Goal: Task Accomplishment & Management: Use online tool/utility

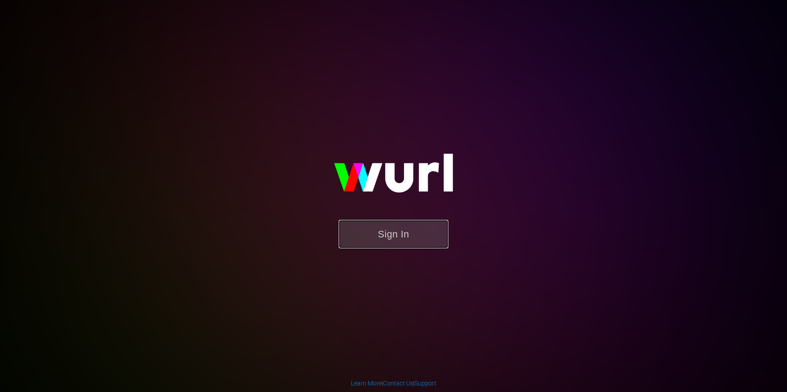
click at [358, 235] on button "Sign In" at bounding box center [394, 234] width 110 height 29
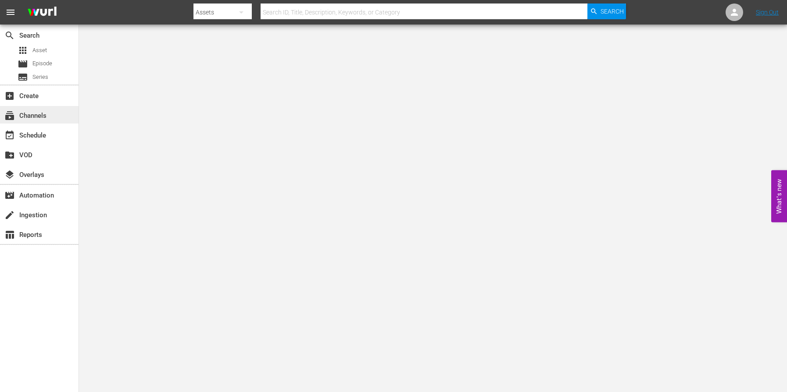
click at [20, 115] on div "subscriptions Channels" at bounding box center [24, 115] width 49 height 8
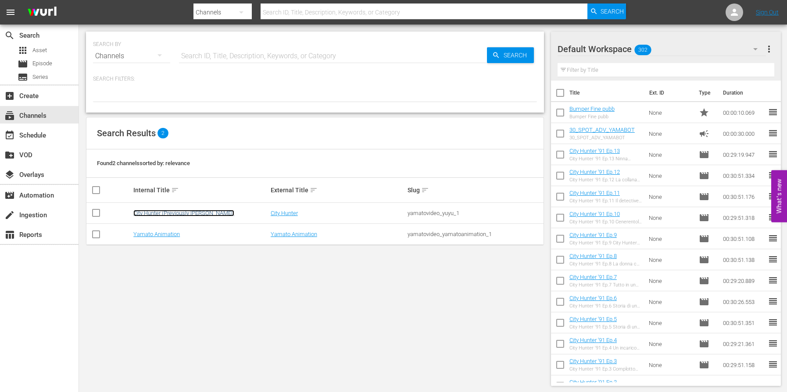
click at [164, 211] on link "City Hunter (Previously [PERSON_NAME])" at bounding box center [183, 213] width 101 height 7
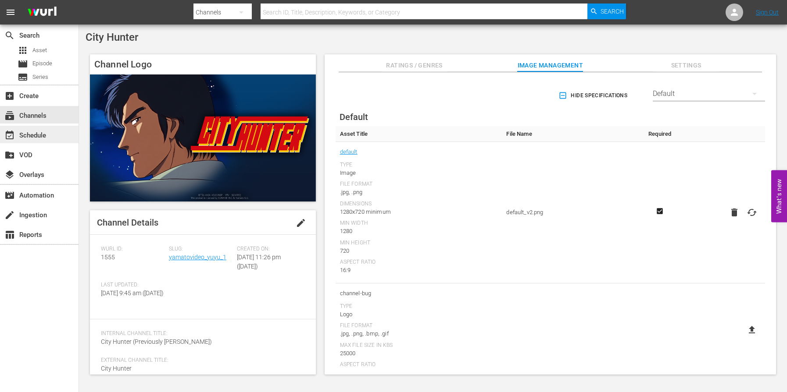
click at [63, 135] on div "event_available Schedule" at bounding box center [39, 135] width 78 height 18
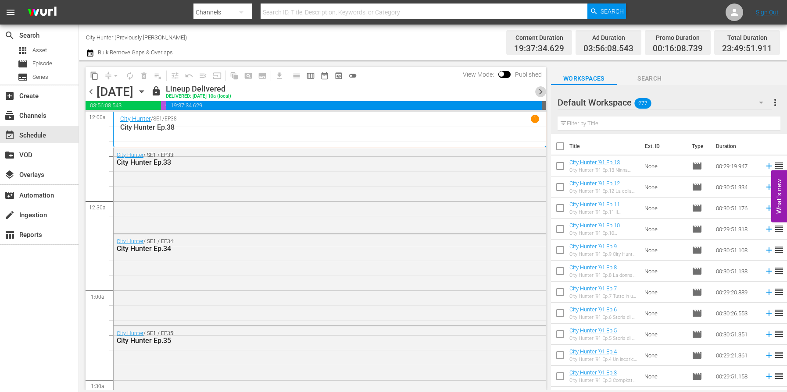
click at [539, 92] on span "chevron_right" at bounding box center [540, 91] width 11 height 11
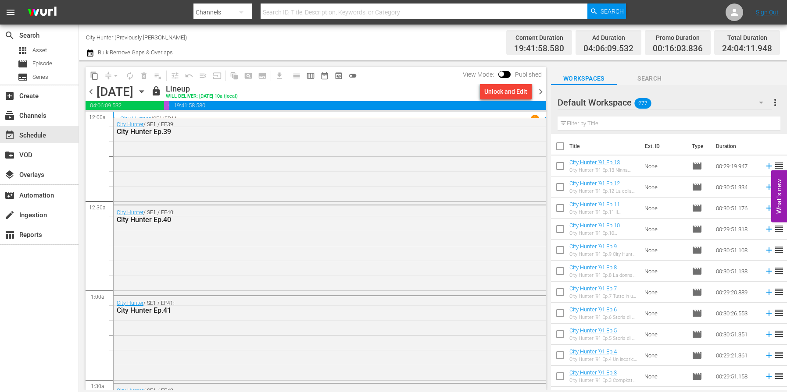
click at [539, 92] on span "chevron_right" at bounding box center [540, 91] width 11 height 11
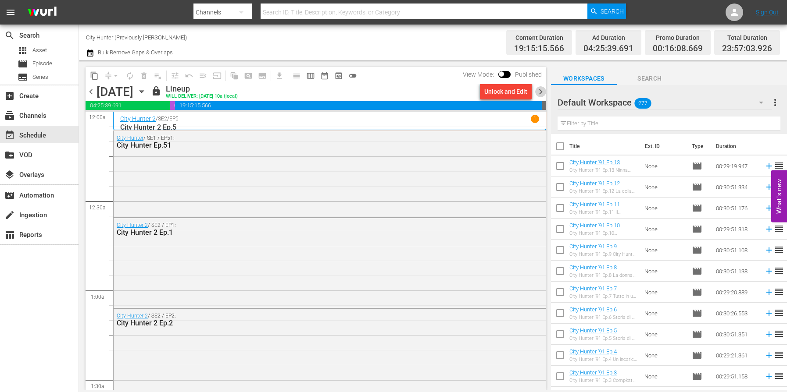
click at [539, 92] on span "chevron_right" at bounding box center [540, 91] width 11 height 11
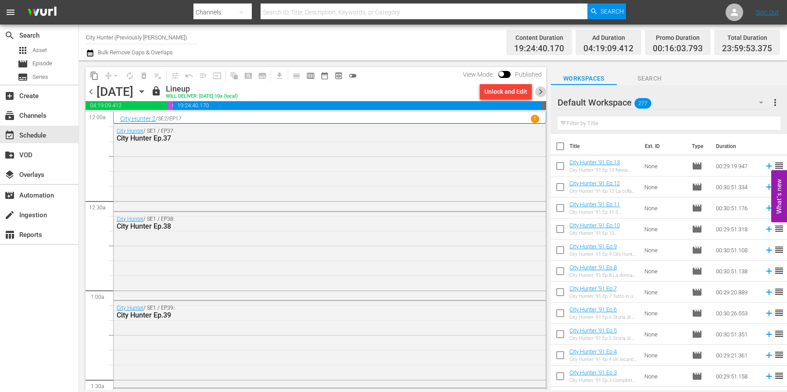
click at [539, 92] on span "chevron_right" at bounding box center [540, 91] width 11 height 11
click at [541, 92] on span "chevron_right" at bounding box center [540, 91] width 11 height 11
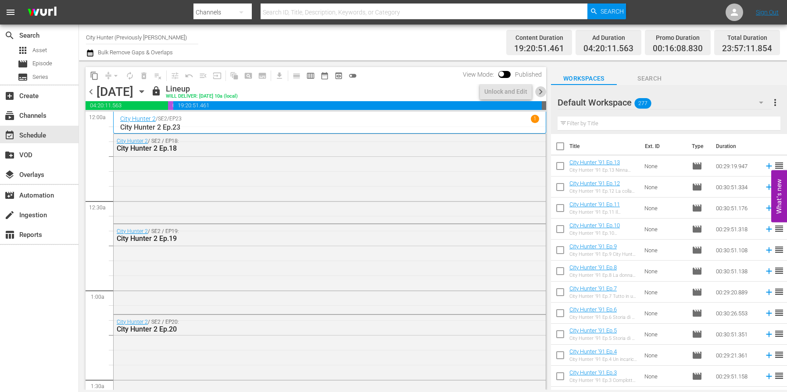
click at [541, 93] on span "chevron_right" at bounding box center [540, 91] width 11 height 11
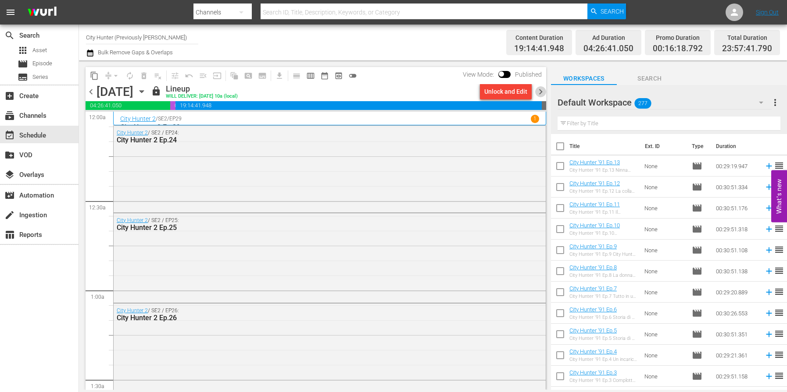
click at [542, 94] on span "chevron_right" at bounding box center [540, 91] width 11 height 11
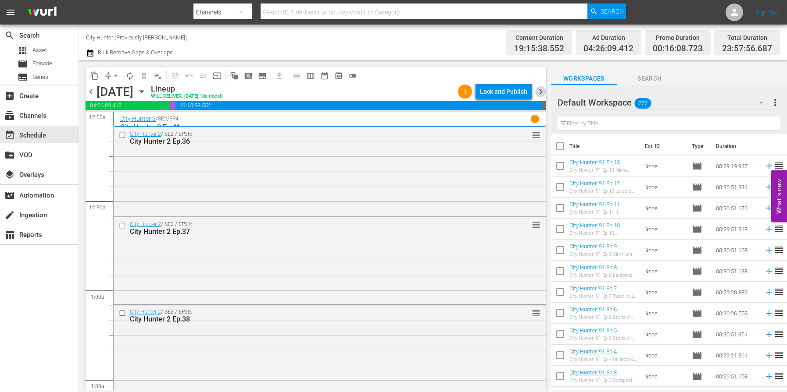
click at [542, 94] on span "chevron_right" at bounding box center [540, 91] width 11 height 11
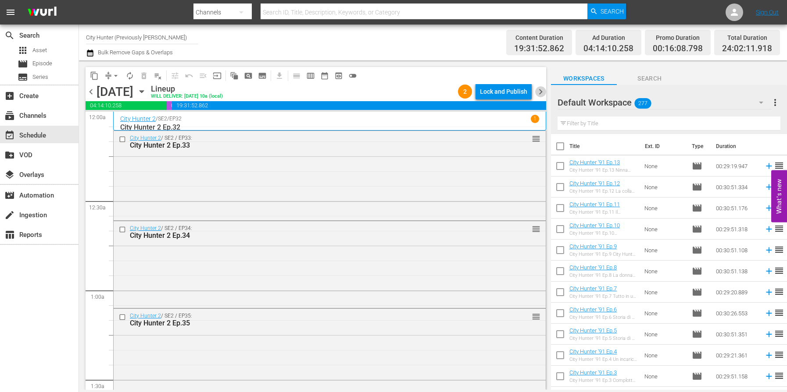
click at [542, 94] on span "chevron_right" at bounding box center [540, 91] width 11 height 11
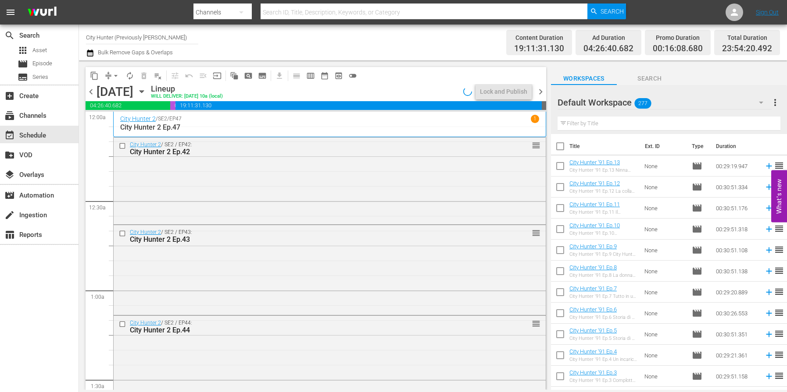
click at [542, 94] on span "chevron_right" at bounding box center [540, 91] width 11 height 11
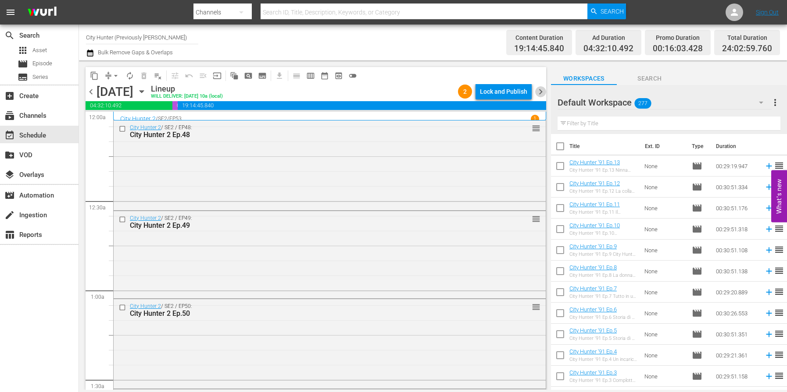
click at [542, 94] on span "chevron_right" at bounding box center [540, 91] width 11 height 11
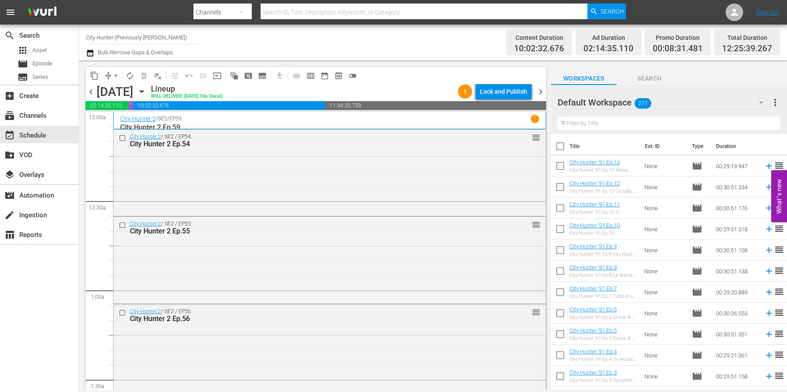
click at [542, 94] on span "chevron_right" at bounding box center [540, 91] width 11 height 11
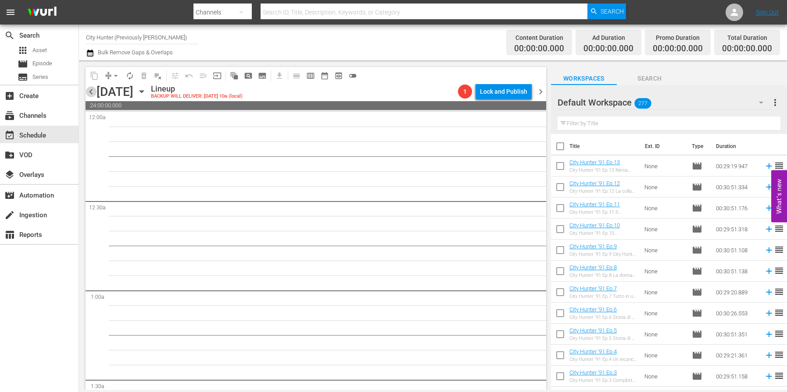
click at [95, 91] on span "chevron_left" at bounding box center [91, 91] width 11 height 11
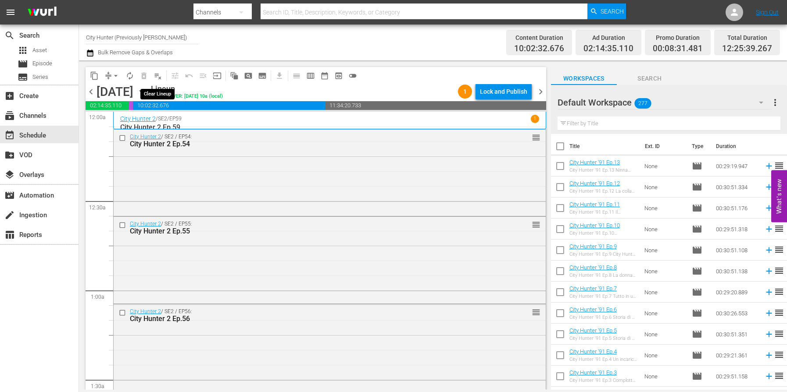
click at [156, 77] on span "playlist_remove_outlined" at bounding box center [157, 75] width 9 height 9
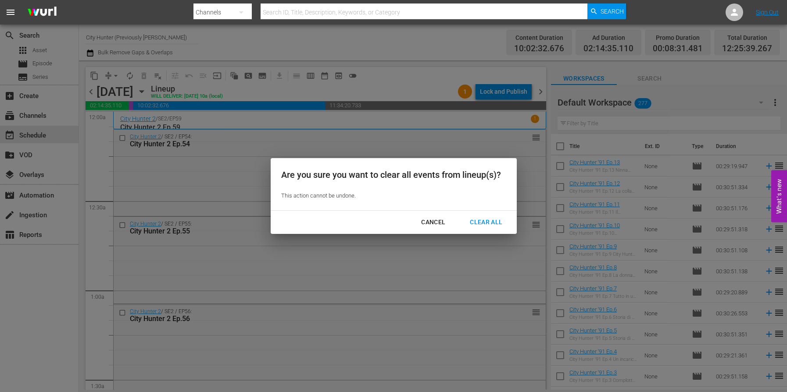
click at [475, 225] on div "Clear All" at bounding box center [486, 222] width 46 height 11
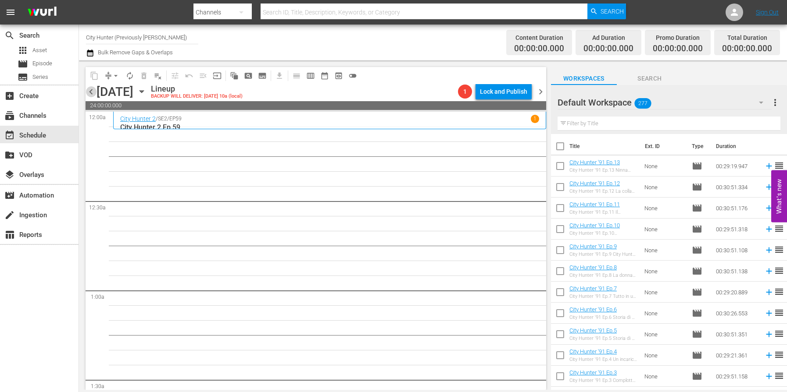
click at [93, 93] on span "chevron_left" at bounding box center [91, 91] width 11 height 11
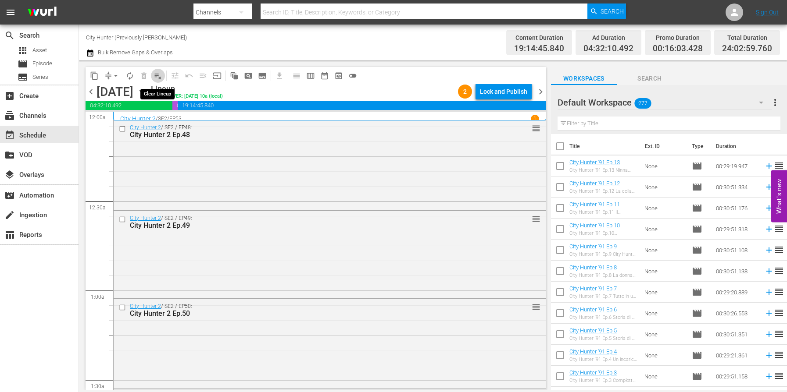
click at [156, 79] on span "playlist_remove_outlined" at bounding box center [157, 75] width 9 height 9
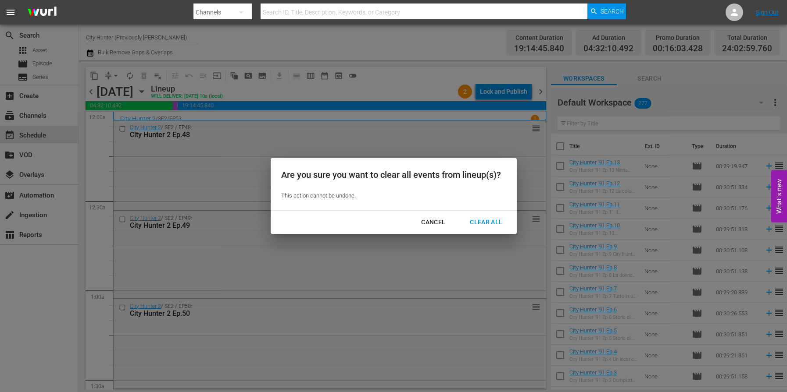
click at [492, 227] on div "Clear All" at bounding box center [486, 222] width 46 height 11
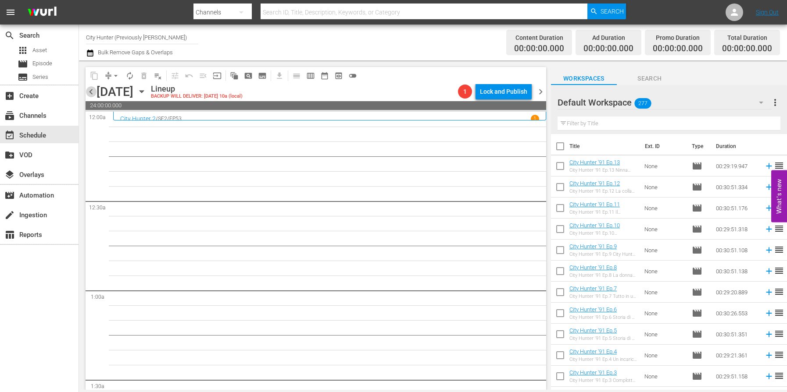
click at [91, 91] on span "chevron_left" at bounding box center [91, 91] width 11 height 11
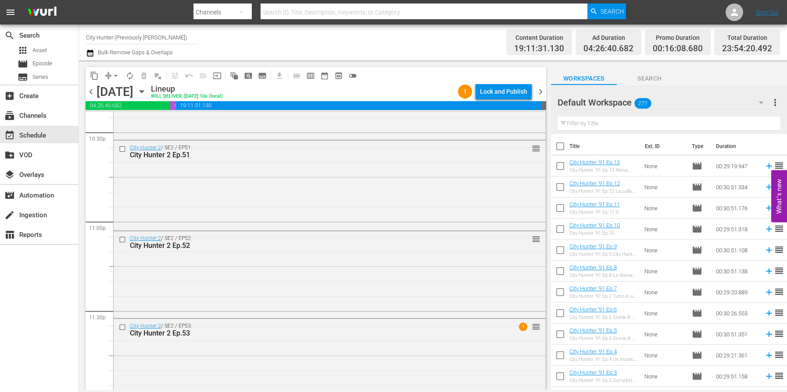
scroll to position [4024, 0]
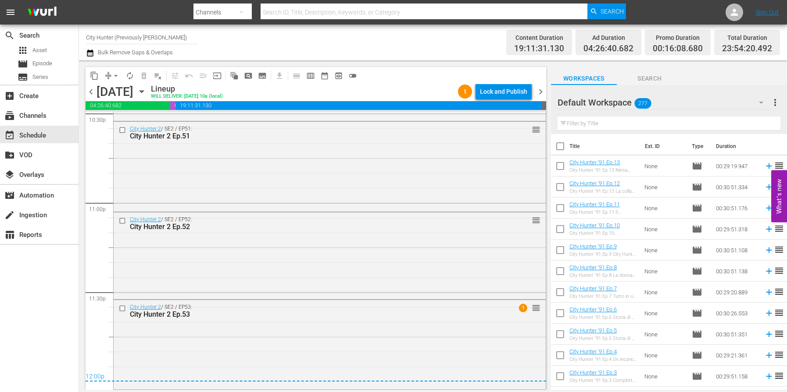
click at [539, 93] on span "chevron_right" at bounding box center [540, 91] width 11 height 11
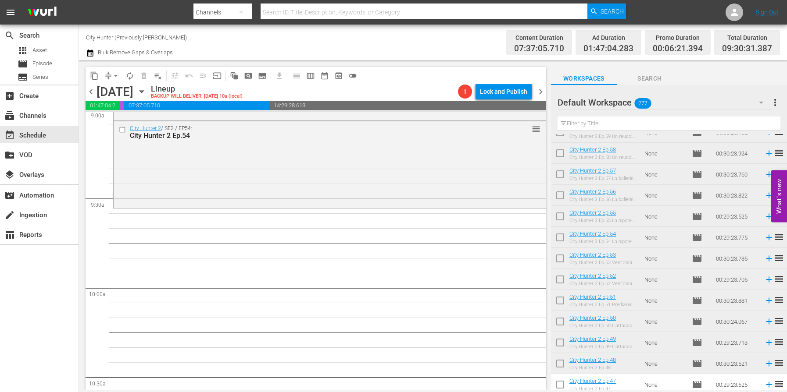
scroll to position [652, 0]
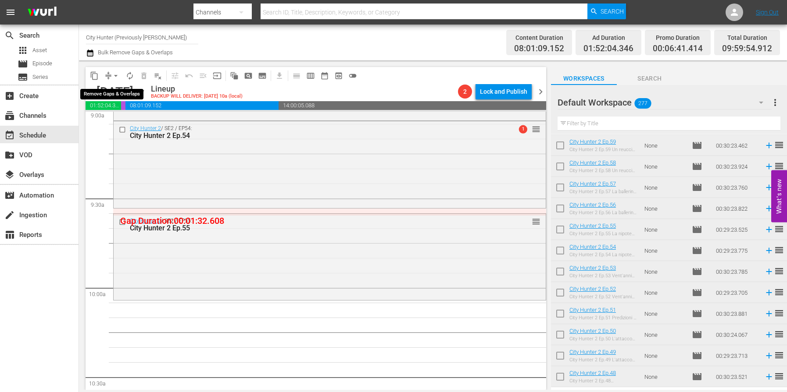
click at [116, 76] on span "arrow_drop_down" at bounding box center [115, 75] width 9 height 9
click at [142, 117] on li "Align to End of Previous Day" at bounding box center [116, 122] width 92 height 14
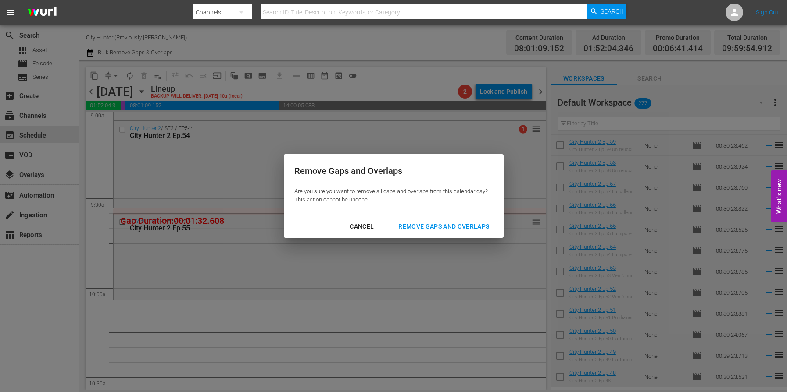
click at [420, 224] on div "Remove Gaps and Overlaps" at bounding box center [443, 226] width 105 height 11
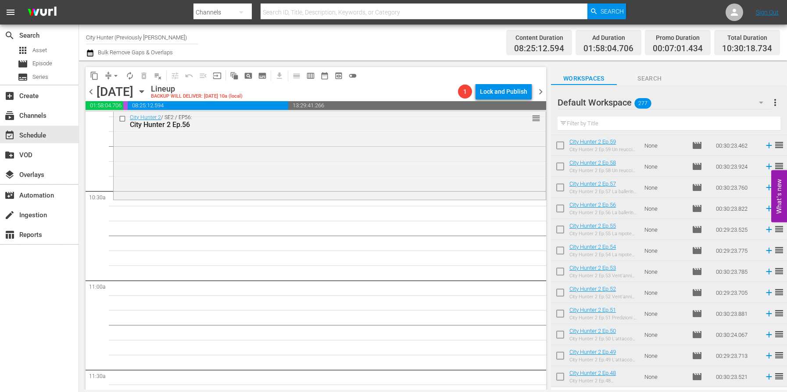
scroll to position [1799, 0]
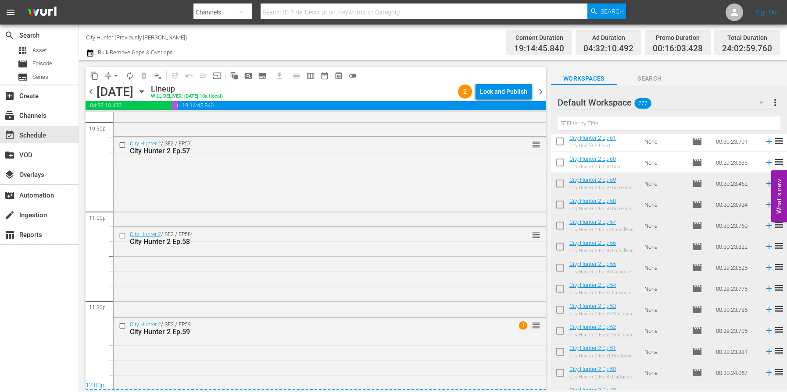
scroll to position [4015, 0]
click at [540, 96] on span "chevron_right" at bounding box center [540, 91] width 11 height 11
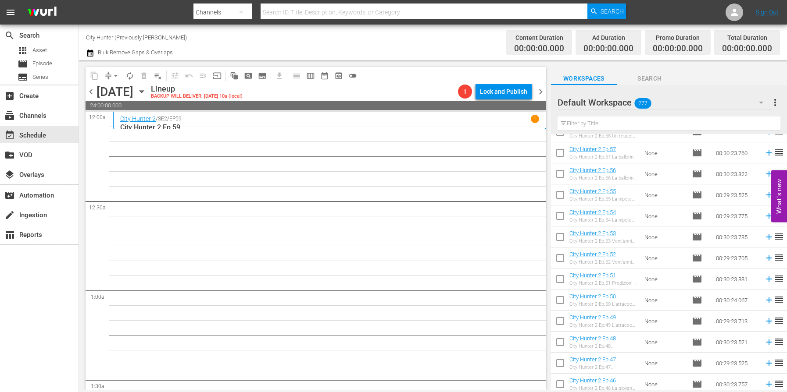
scroll to position [688, 0]
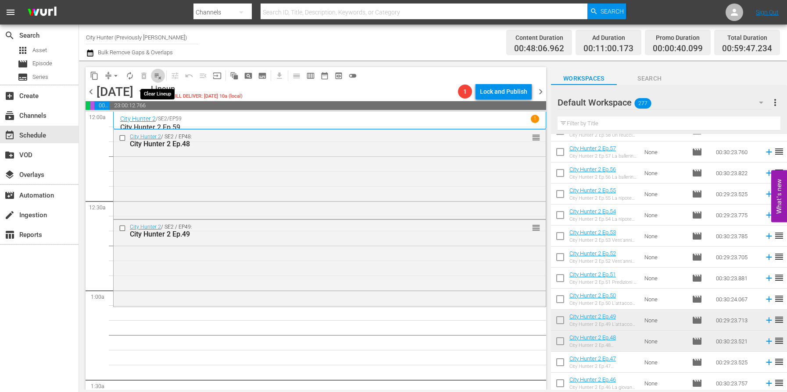
click at [157, 78] on span "playlist_remove_outlined" at bounding box center [157, 75] width 9 height 9
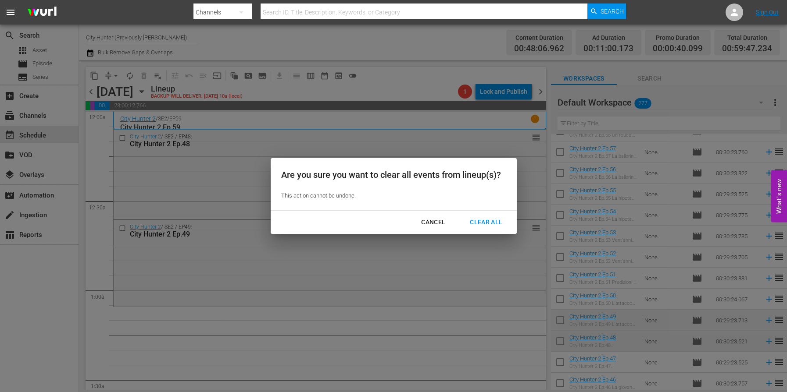
click at [492, 223] on div "Clear All" at bounding box center [486, 222] width 46 height 11
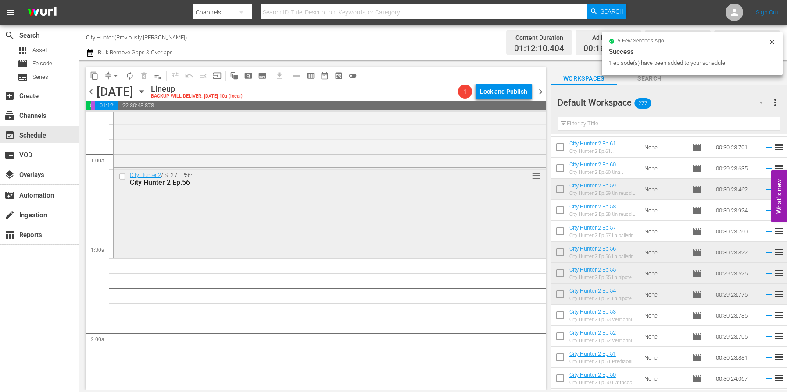
scroll to position [194, 0]
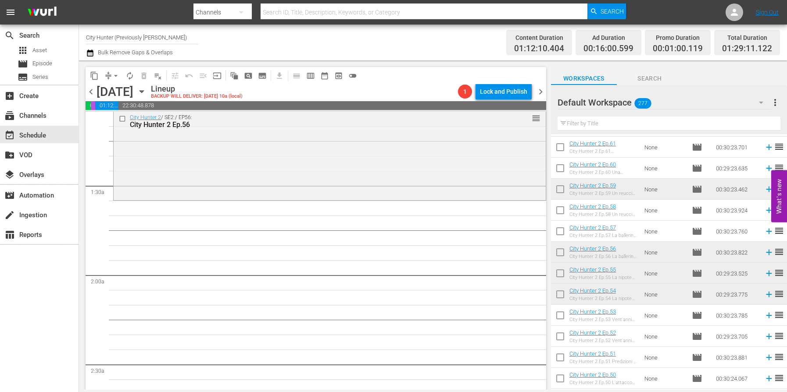
drag, startPoint x: 638, startPoint y: 250, endPoint x: 426, endPoint y: 387, distance: 252.1
